Goal: Task Accomplishment & Management: Manage account settings

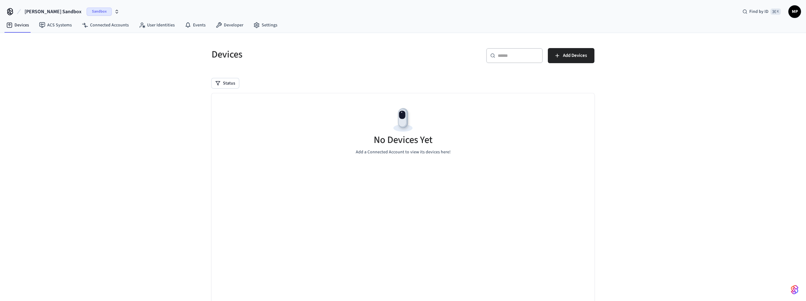
click at [301, 60] on h5 "Devices" at bounding box center [305, 54] width 188 height 13
click at [333, 138] on div "No Devices Yet Add a Connected Account to view its devices here!" at bounding box center [402, 130] width 383 height 75
click at [580, 48] on button "Add Devices" at bounding box center [571, 55] width 47 height 15
click at [263, 27] on link "Settings" at bounding box center [265, 25] width 34 height 11
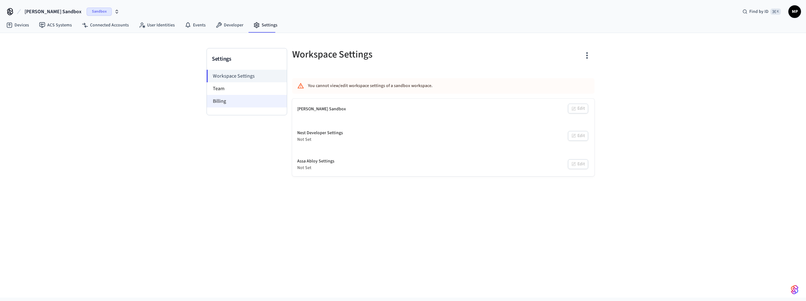
click at [234, 102] on li "Billing" at bounding box center [247, 101] width 80 height 13
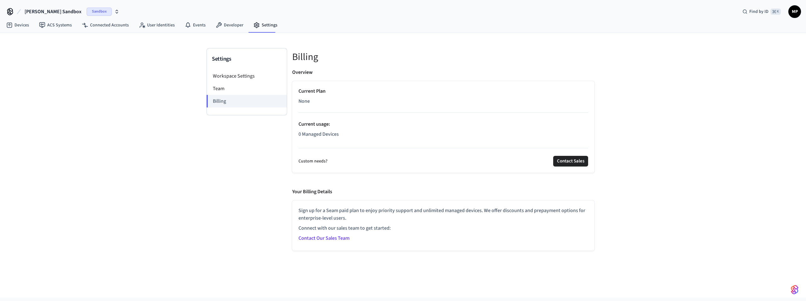
click at [200, 183] on div "Settings Workspace Settings Team Billing Billing Overview Current Plan None Cur…" at bounding box center [403, 165] width 806 height 265
click at [322, 239] on link "Contact Our Sales Team" at bounding box center [323, 238] width 51 height 7
